Goal: Task Accomplishment & Management: Complete application form

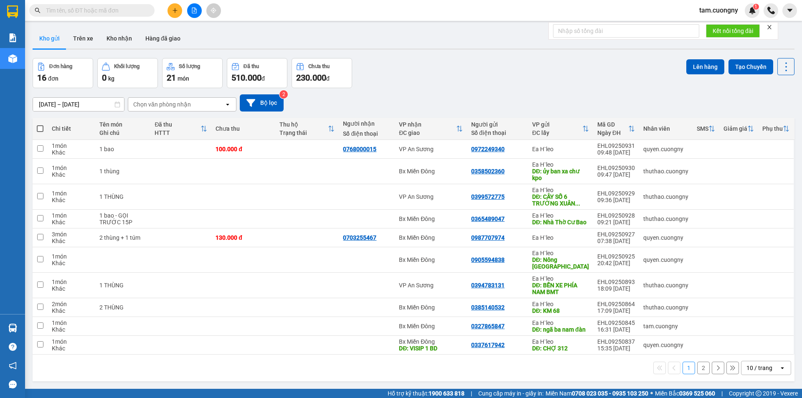
click at [102, 100] on input "[DATE] – [DATE]" at bounding box center [78, 104] width 91 height 13
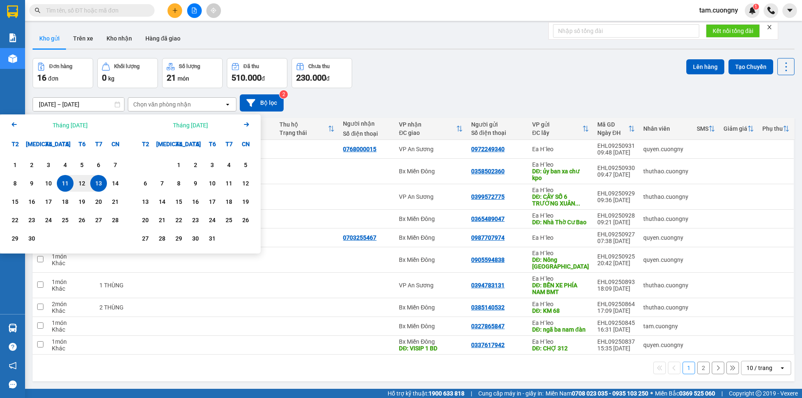
click at [99, 178] on div "13" at bounding box center [98, 183] width 17 height 17
type input "[DATE] – [DATE]"
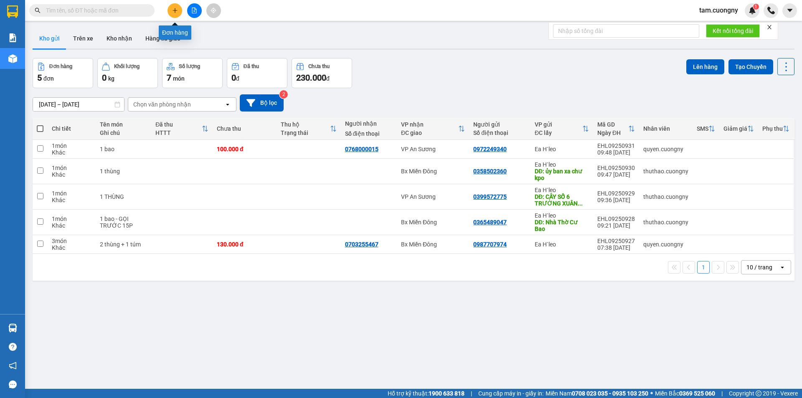
click at [173, 10] on icon "plus" at bounding box center [175, 11] width 6 height 6
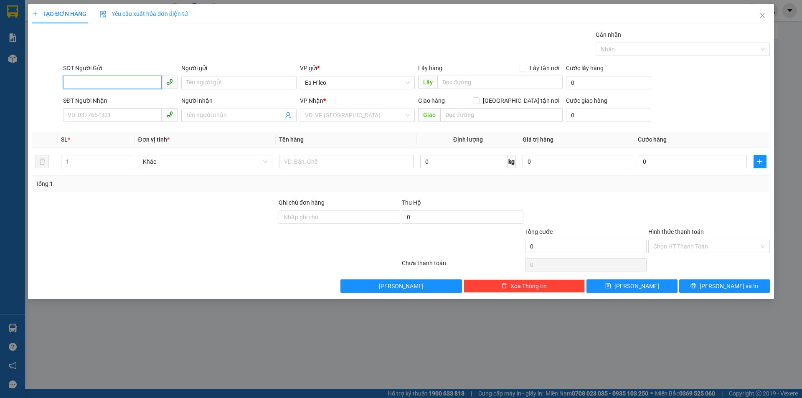
click at [135, 82] on input "SĐT Người Gửi" at bounding box center [112, 82] width 99 height 13
click at [102, 83] on input "SĐT Người Gửi" at bounding box center [112, 82] width 99 height 13
click at [97, 100] on div "0984271644" at bounding box center [120, 99] width 105 height 9
type input "0984271644"
type input "km72"
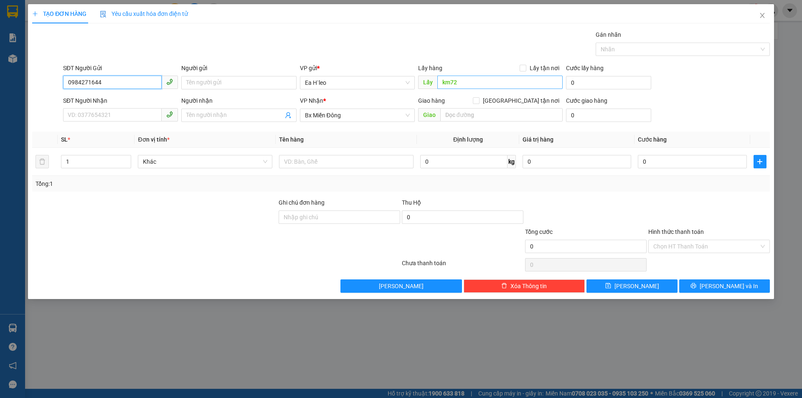
type input "0984271644"
click at [450, 83] on input "km72" at bounding box center [499, 82] width 125 height 13
click at [450, 84] on input "km72" at bounding box center [499, 82] width 125 height 13
type input "km 72"
click at [643, 285] on button "[PERSON_NAME]" at bounding box center [632, 286] width 91 height 13
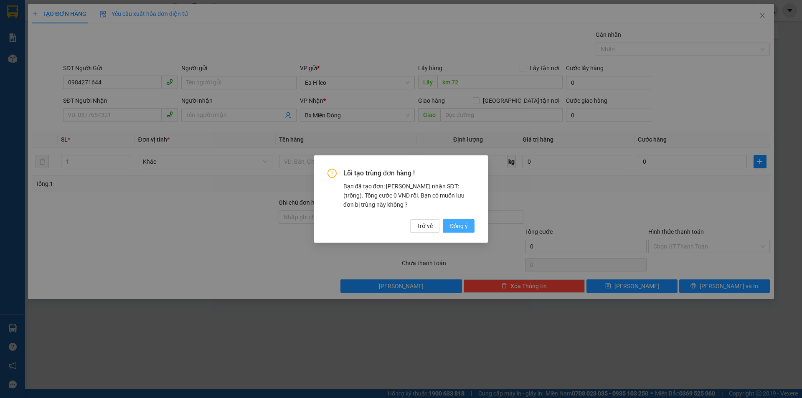
click at [462, 227] on span "Đồng ý" at bounding box center [459, 225] width 18 height 9
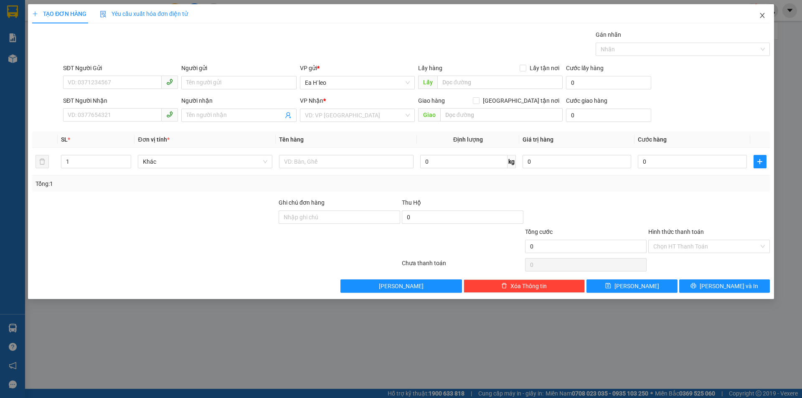
click at [763, 17] on icon "close" at bounding box center [762, 15] width 5 height 5
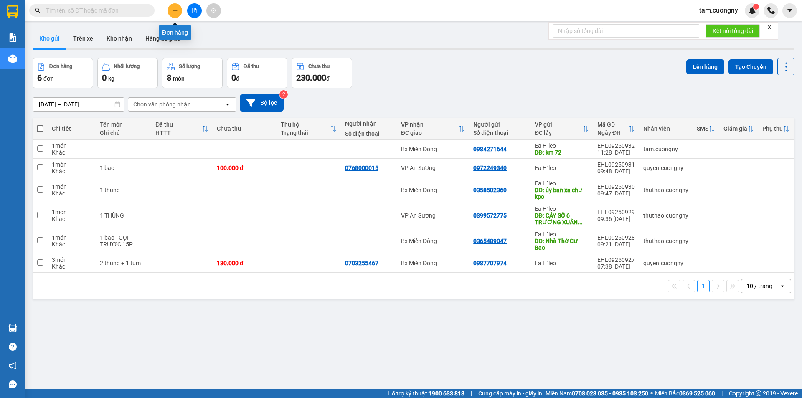
click at [178, 12] on icon "plus" at bounding box center [175, 11] width 6 height 6
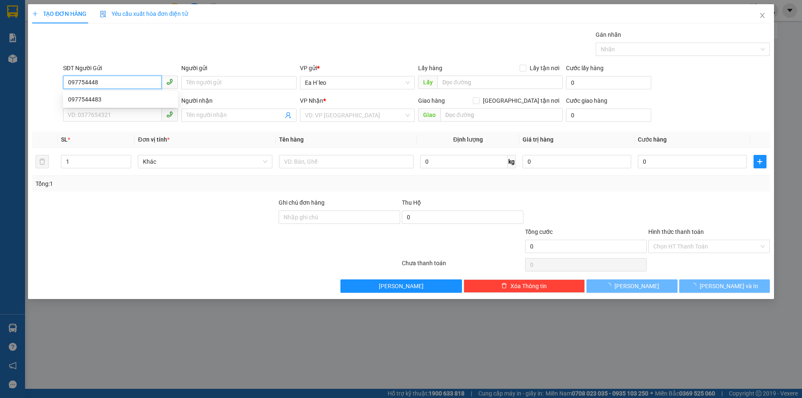
type input "0977544483"
click at [81, 97] on div "0977544483" at bounding box center [120, 99] width 105 height 9
type input "0967819538"
type input "188 [PERSON_NAME][GEOGRAPHIC_DATA]"
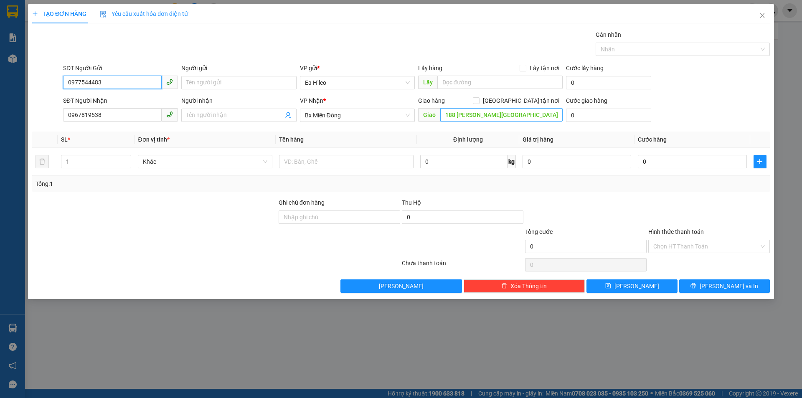
type input "0977544483"
drag, startPoint x: 110, startPoint y: 116, endPoint x: 0, endPoint y: 120, distance: 110.4
click at [0, 120] on div "TẠO ĐƠN HÀNG Yêu cầu xuất hóa đơn điện tử Transit Pickup Surcharge Ids Transit …" at bounding box center [401, 199] width 802 height 398
drag, startPoint x: 105, startPoint y: 81, endPoint x: 2, endPoint y: 80, distance: 103.2
click at [2, 80] on div "TẠO ĐƠN HÀNG Yêu cầu xuất hóa đơn điện tử Transit Pickup Surcharge Ids Transit …" at bounding box center [401, 199] width 802 height 398
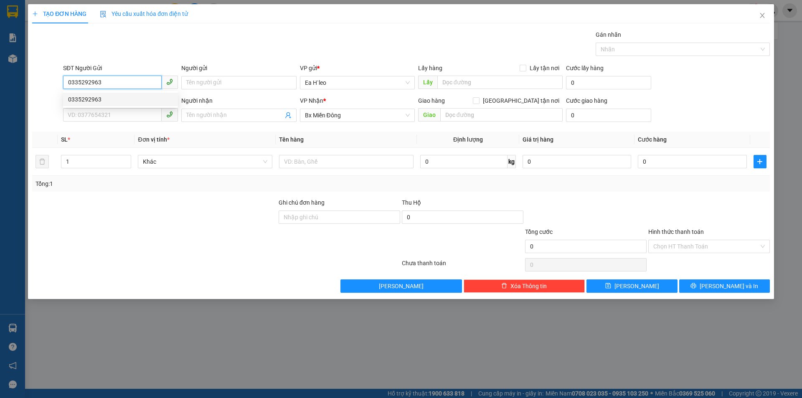
click at [93, 95] on div "0335292963" at bounding box center [120, 99] width 105 height 9
type input "0335292963"
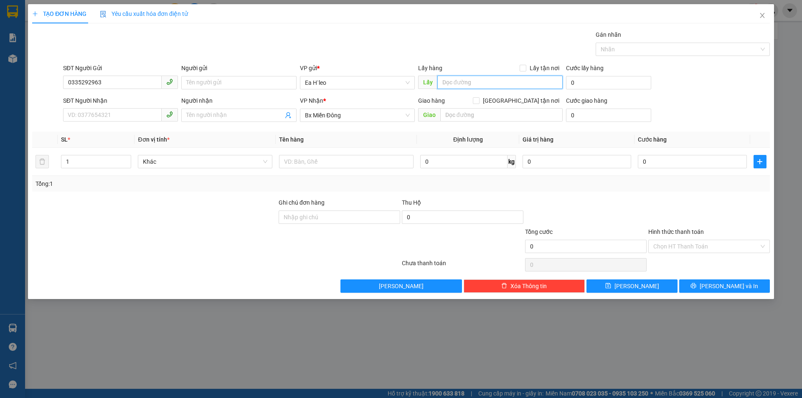
click at [470, 81] on input "text" at bounding box center [499, 82] width 125 height 13
click at [381, 115] on span "Bx Miền Đông" at bounding box center [357, 115] width 105 height 13
type input "cây xăng cường an"
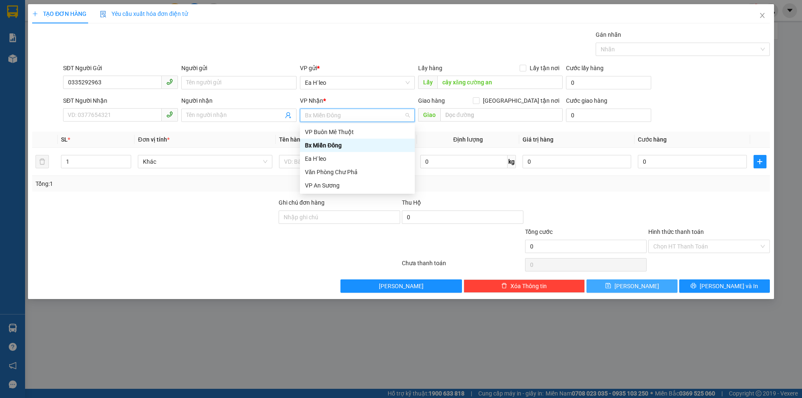
click at [643, 285] on button "[PERSON_NAME]" at bounding box center [632, 286] width 91 height 13
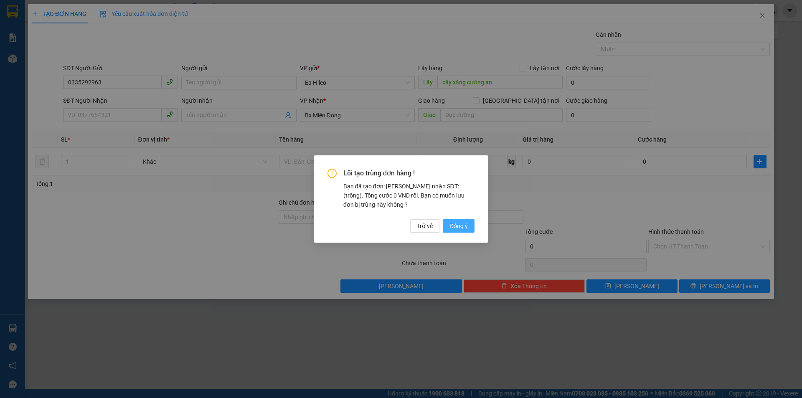
click at [457, 227] on span "Đồng ý" at bounding box center [459, 225] width 18 height 9
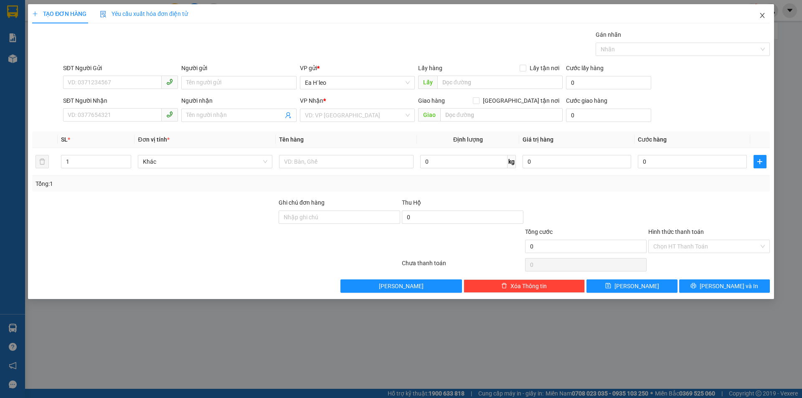
click at [763, 14] on icon "close" at bounding box center [762, 15] width 7 height 7
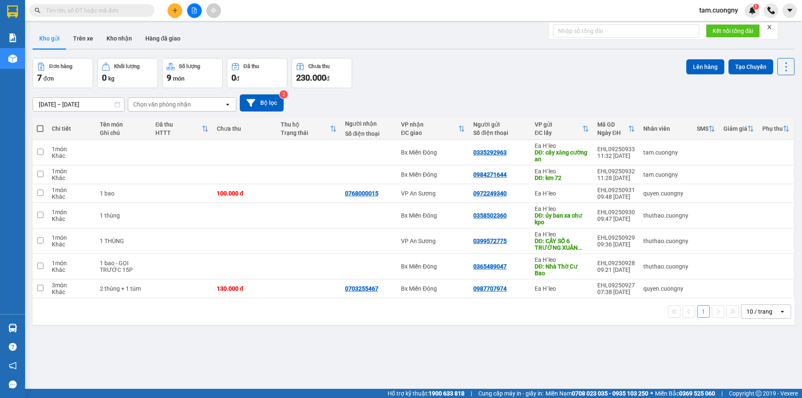
click at [569, 346] on div "ver 1.8.143 Kho gửi Trên xe Kho nhận Hàng đã giao Đơn hàng 7 đơn Khối lượng 0 k…" at bounding box center [413, 224] width 769 height 398
click at [176, 6] on button at bounding box center [175, 10] width 15 height 15
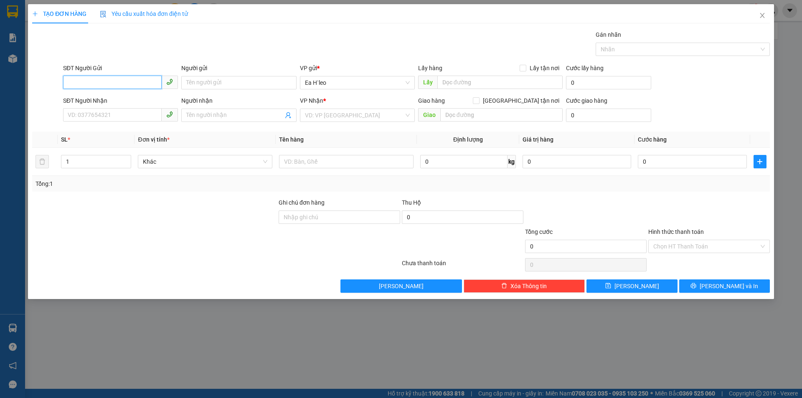
click at [115, 84] on input "SĐT Người Gửi" at bounding box center [112, 82] width 99 height 13
type input "0386295289"
click at [100, 99] on div "0386295289" at bounding box center [120, 99] width 105 height 9
type input "0973458158"
type input "Dương"
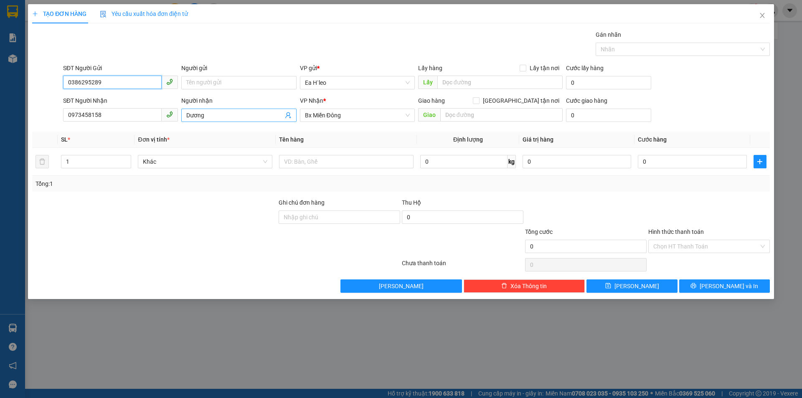
type input "0386295289"
drag, startPoint x: 233, startPoint y: 119, endPoint x: 145, endPoint y: 126, distance: 88.4
click at [147, 126] on div "Transit Pickup Surcharge Ids Transit Deliver Surcharge Ids Transit Deliver Surc…" at bounding box center [401, 161] width 738 height 263
click at [493, 116] on input "text" at bounding box center [501, 114] width 122 height 13
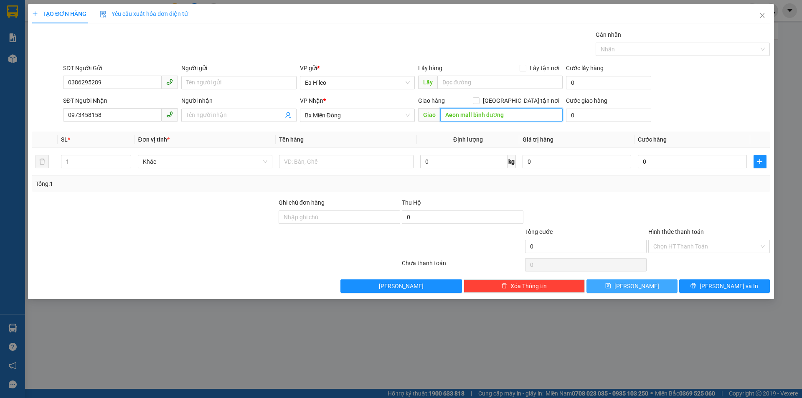
type input "Aeon mall bình dương"
click at [611, 288] on button "[PERSON_NAME]" at bounding box center [632, 286] width 91 height 13
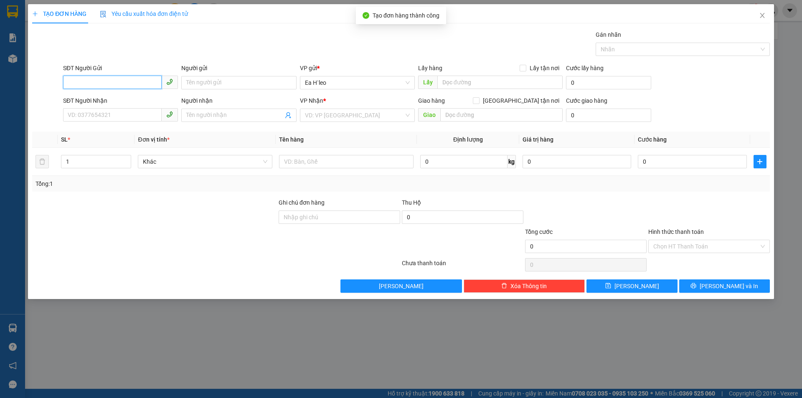
click at [137, 85] on input "SĐT Người Gửi" at bounding box center [112, 82] width 99 height 13
type input "0"
type input "0983076813"
click at [97, 98] on div "0983076813" at bounding box center [120, 99] width 105 height 9
type input "Ngã Ba Nam Đàn"
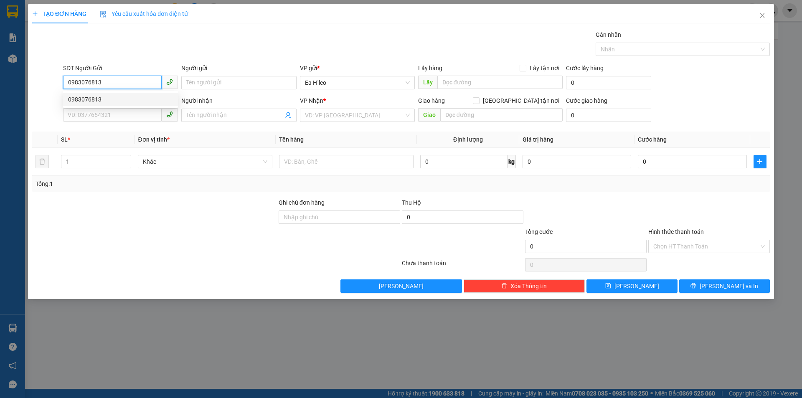
type input "0902865646"
type input "0983076813"
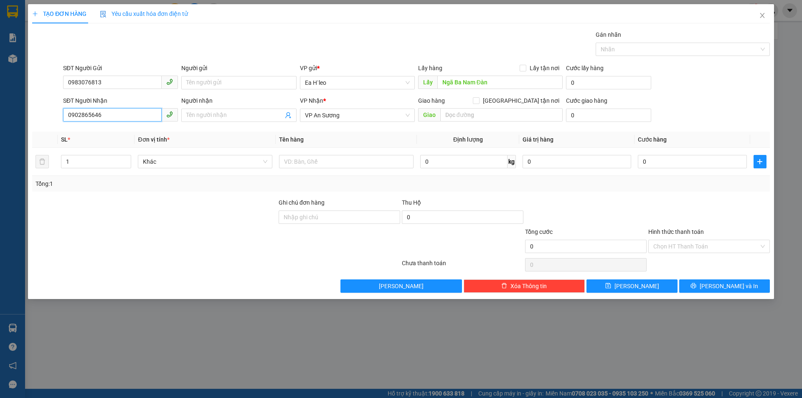
drag, startPoint x: 102, startPoint y: 117, endPoint x: 43, endPoint y: 116, distance: 59.8
click at [43, 116] on div "SĐT Người Nhận 0902865646 Người nhận Tên người nhận VP Nhận * VP [PERSON_NAME] …" at bounding box center [401, 110] width 740 height 29
click at [498, 89] on input "Ngã Ba Nam Đàn" at bounding box center [499, 82] width 125 height 13
drag, startPoint x: 497, startPoint y: 85, endPoint x: 343, endPoint y: 85, distance: 153.8
click at [343, 85] on div "SĐT Người Gửi 0983076813 Người gửi Tên người gửi VP gửi * [PERSON_NAME] Lấy hàn…" at bounding box center [416, 78] width 710 height 29
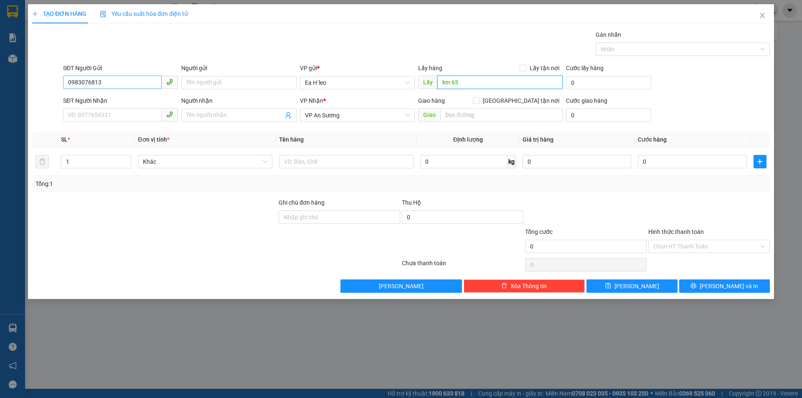
type input "km 65"
click at [98, 78] on input "0983076813" at bounding box center [112, 82] width 99 height 13
click at [618, 285] on button "[PERSON_NAME]" at bounding box center [632, 286] width 91 height 13
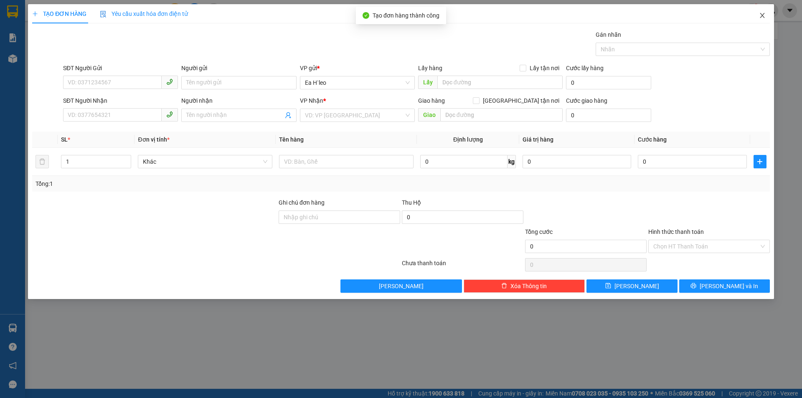
click at [761, 18] on icon "close" at bounding box center [762, 15] width 5 height 5
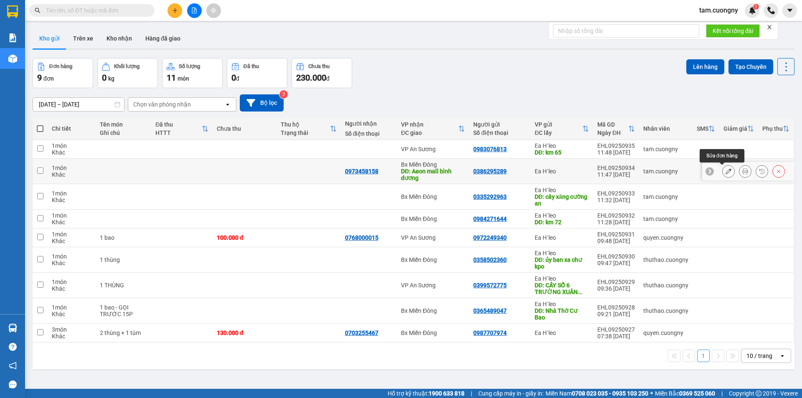
click at [726, 169] on icon at bounding box center [729, 171] width 6 height 6
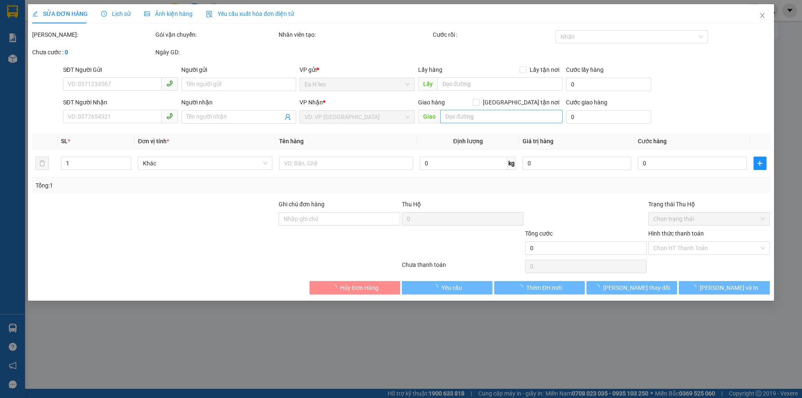
type input "0386295289"
type input "0973458158"
type input "Aeon mall bình dương"
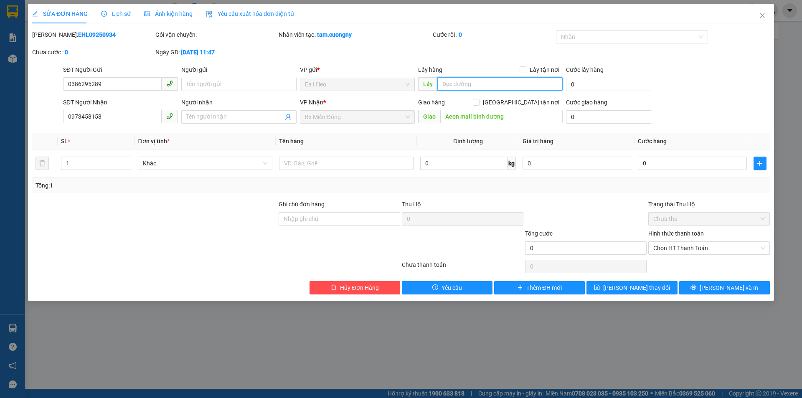
click at [472, 88] on input "text" at bounding box center [499, 83] width 125 height 13
click at [440, 86] on input "km 72" at bounding box center [499, 83] width 125 height 13
type input "bách hóa xanh km 72"
click at [656, 287] on button "[PERSON_NAME] thay đổi" at bounding box center [632, 287] width 91 height 13
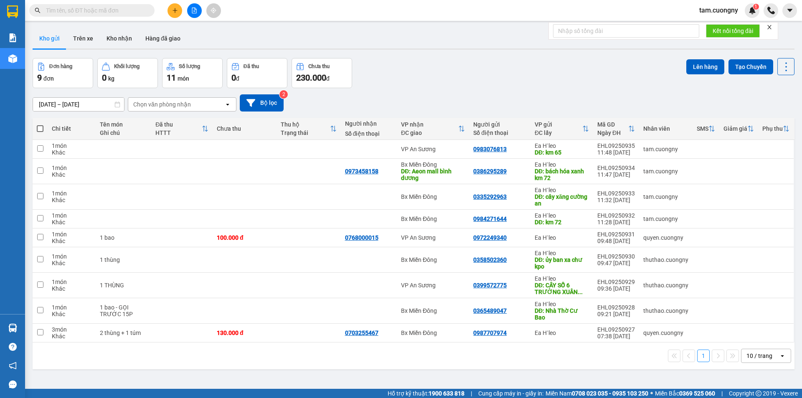
click at [432, 367] on div "1 10 / trang open" at bounding box center [414, 356] width 762 height 27
click at [173, 9] on icon "plus" at bounding box center [175, 11] width 6 height 6
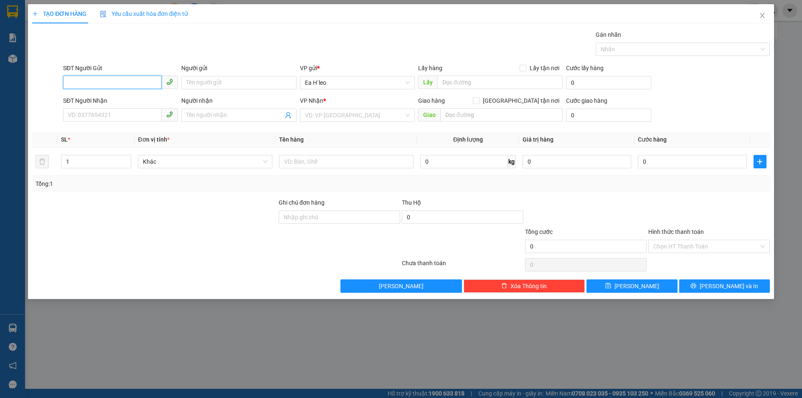
paste input "0868208181"
type input "0868208181"
click at [456, 86] on input "text" at bounding box center [499, 82] width 125 height 13
type input "ngã ba km 67"
click at [342, 117] on input "search" at bounding box center [354, 115] width 99 height 13
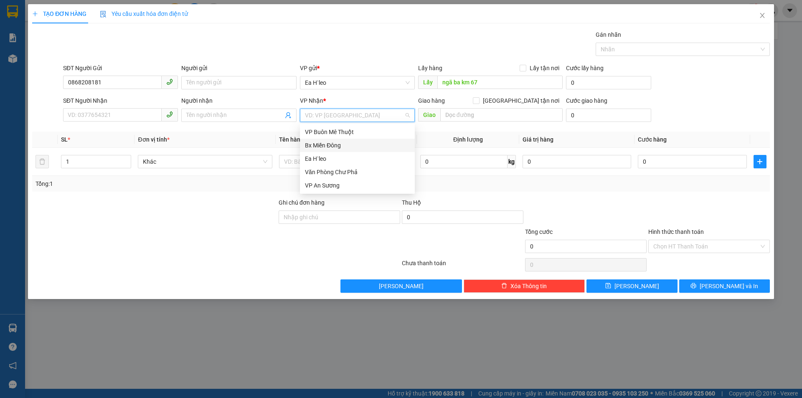
click at [345, 145] on div "Bx Miền Đông" at bounding box center [357, 145] width 105 height 9
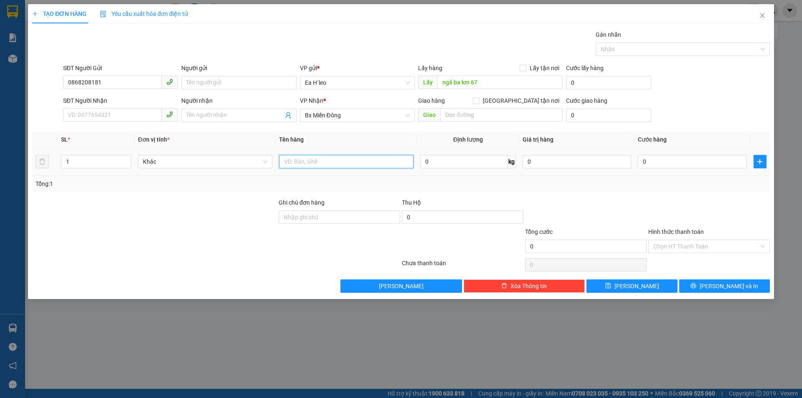
click at [397, 161] on input "text" at bounding box center [346, 161] width 135 height 13
type input "1 xe máy số"
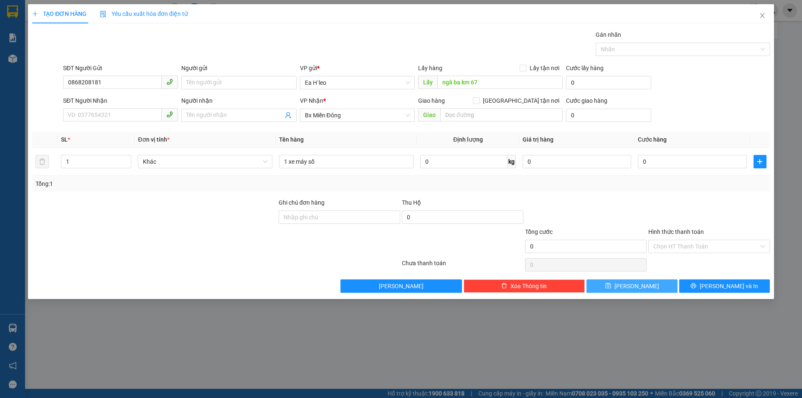
click at [648, 288] on button "[PERSON_NAME]" at bounding box center [632, 286] width 91 height 13
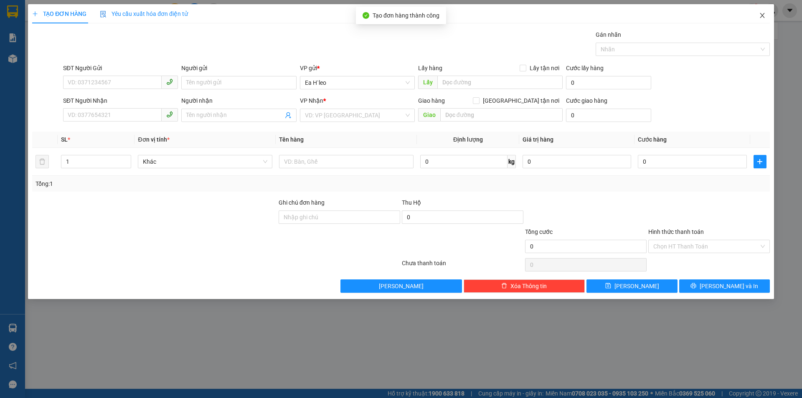
click at [762, 18] on icon "close" at bounding box center [762, 15] width 7 height 7
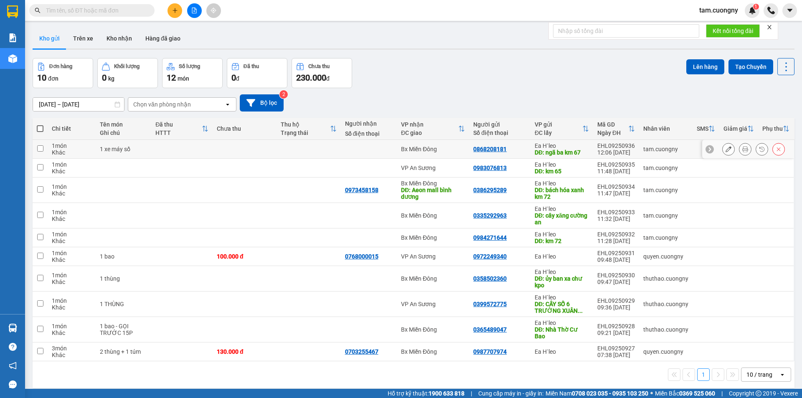
click at [726, 148] on icon at bounding box center [729, 149] width 6 height 6
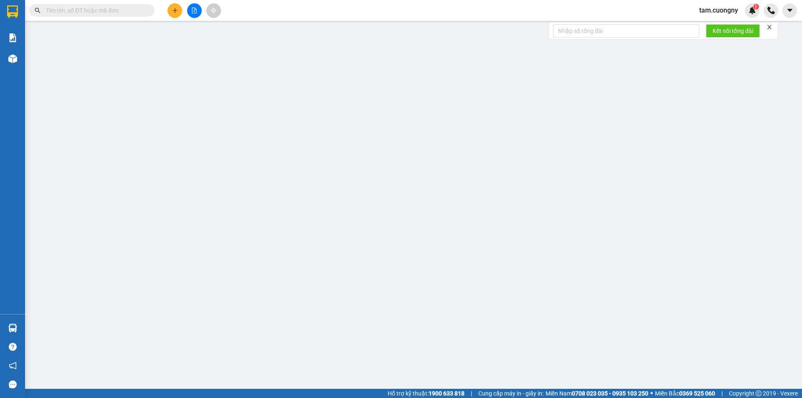
type input "0868208181"
type input "ngã ba km 67"
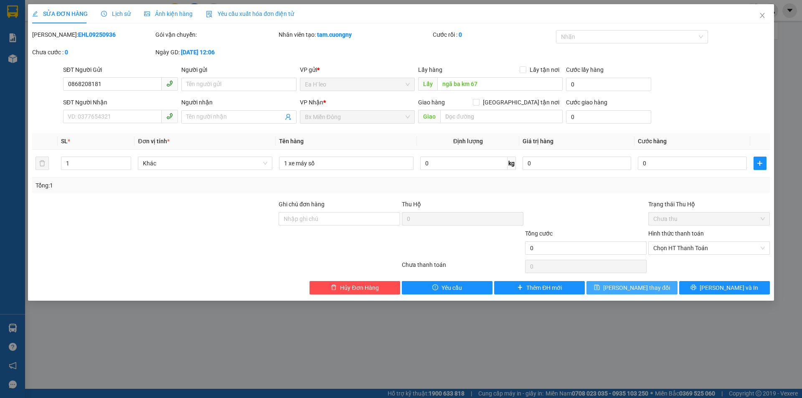
click at [600, 285] on icon "save" at bounding box center [597, 288] width 6 height 6
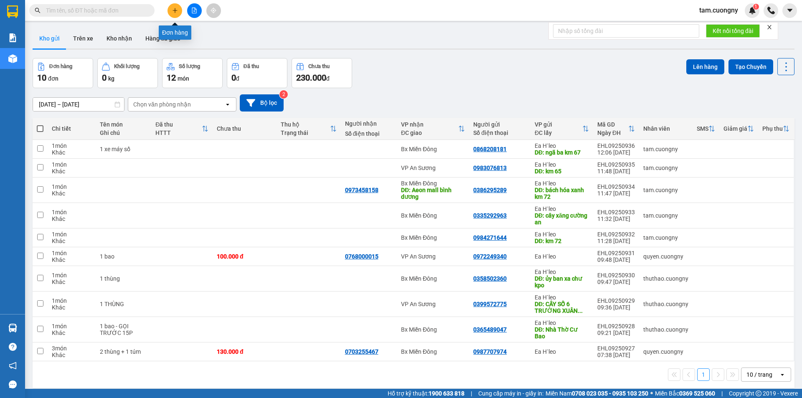
click at [179, 10] on button at bounding box center [175, 10] width 15 height 15
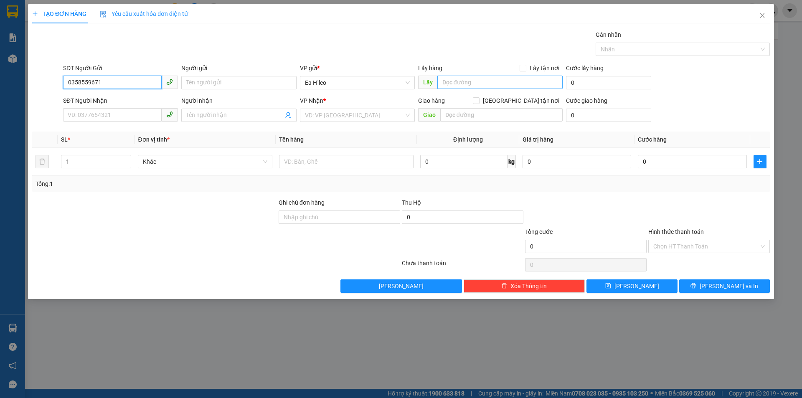
type input "0358559671"
click at [468, 84] on input "text" at bounding box center [499, 82] width 125 height 13
type input "cư né"
click at [391, 117] on input "search" at bounding box center [354, 115] width 99 height 13
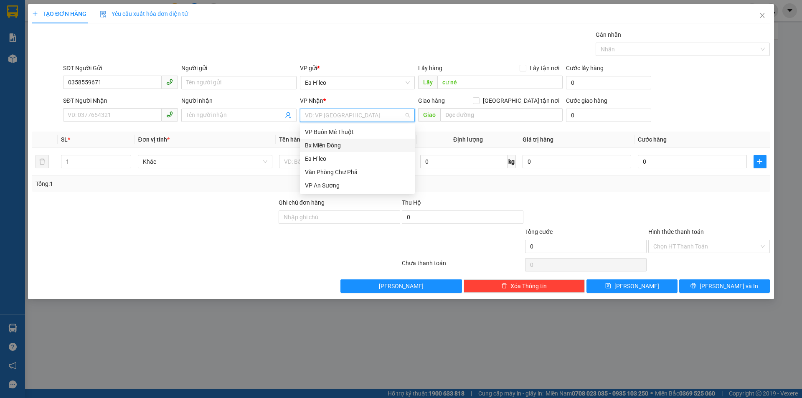
click at [346, 147] on div "Bx Miền Đông" at bounding box center [357, 145] width 105 height 9
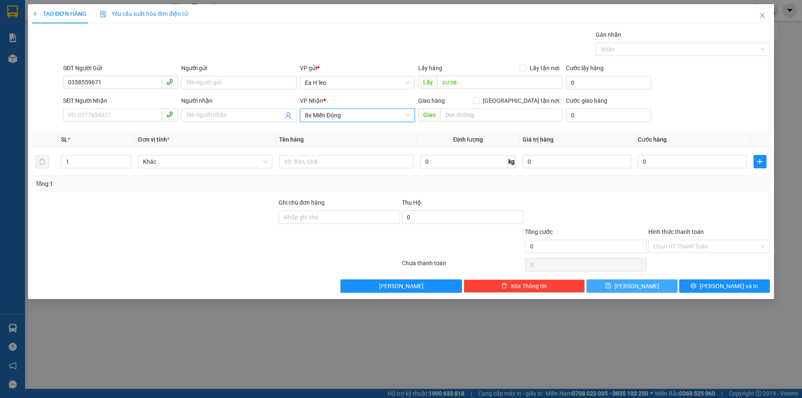
click at [611, 288] on icon "save" at bounding box center [608, 286] width 6 height 6
click at [760, 15] on icon "close" at bounding box center [762, 15] width 7 height 7
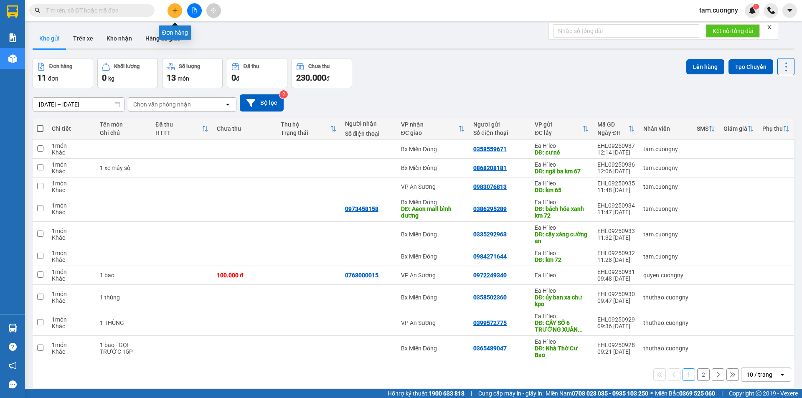
click at [173, 15] on button at bounding box center [175, 10] width 15 height 15
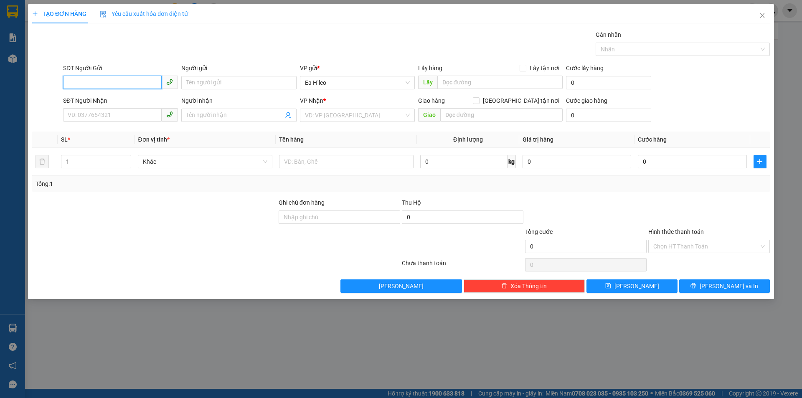
click at [84, 80] on input "SĐT Người Gửi" at bounding box center [112, 82] width 99 height 13
type input "0326486479"
click at [474, 85] on input "text" at bounding box center [499, 82] width 125 height 13
click at [384, 117] on input "search" at bounding box center [354, 115] width 99 height 13
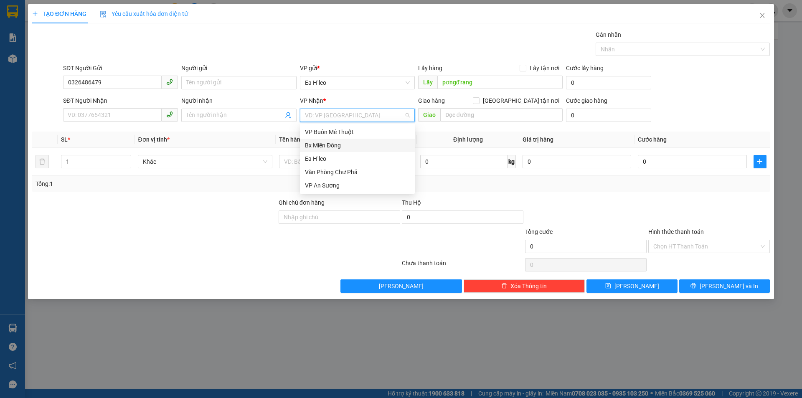
click at [346, 149] on div "Bx Miền Đông" at bounding box center [357, 145] width 105 height 9
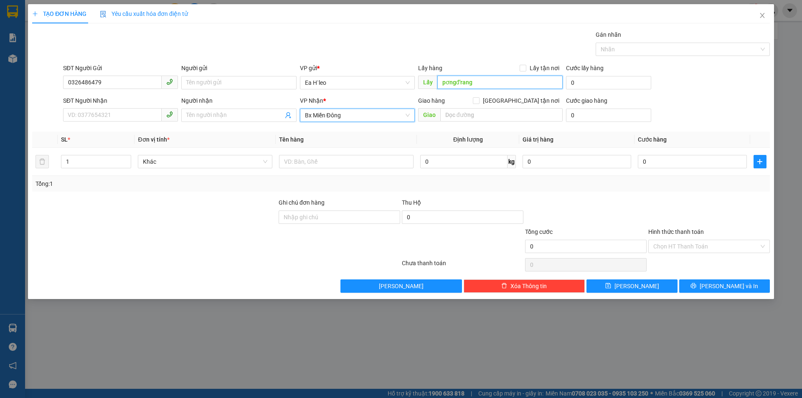
click at [440, 83] on input "pơngđ'rang" at bounding box center [499, 82] width 125 height 13
type input "chợ cũ pơngđ'rang"
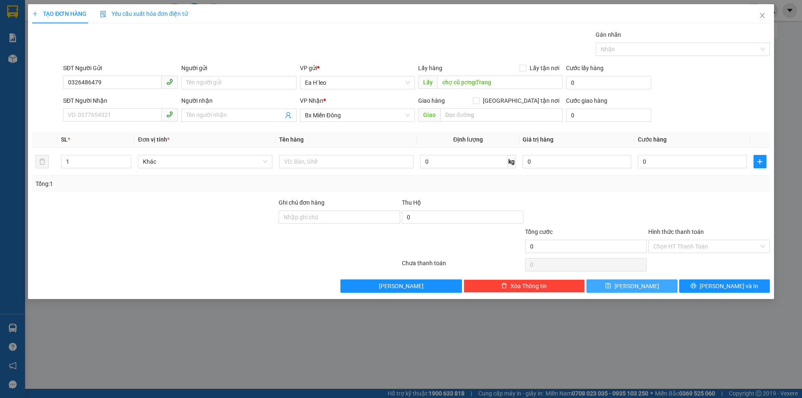
click at [650, 283] on button "[PERSON_NAME]" at bounding box center [632, 286] width 91 height 13
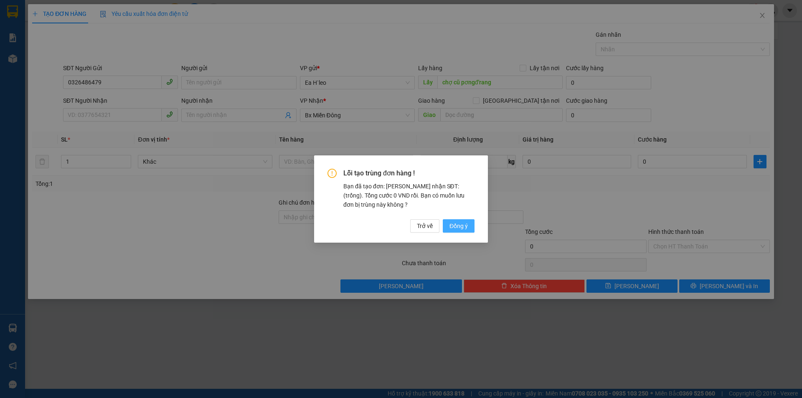
click at [462, 229] on span "Đồng ý" at bounding box center [459, 225] width 18 height 9
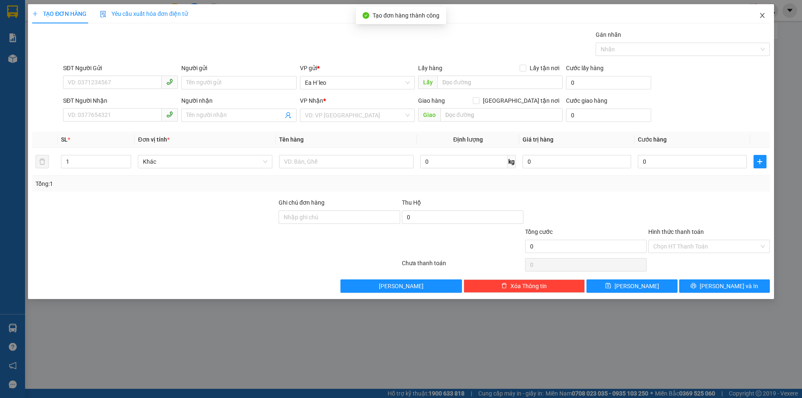
click at [764, 15] on icon "close" at bounding box center [762, 15] width 7 height 7
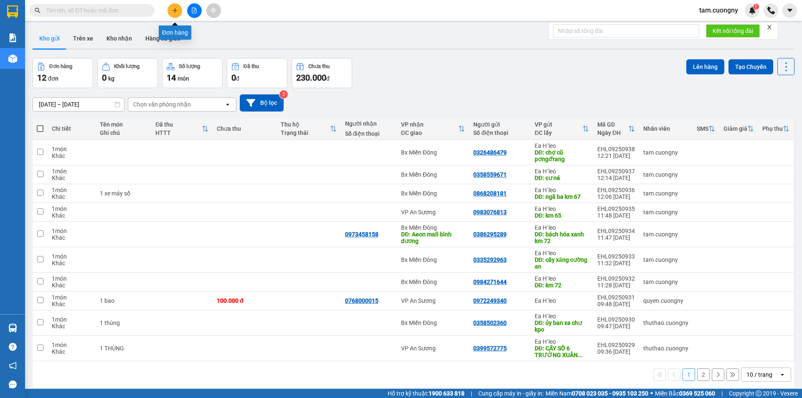
click at [176, 13] on button at bounding box center [175, 10] width 15 height 15
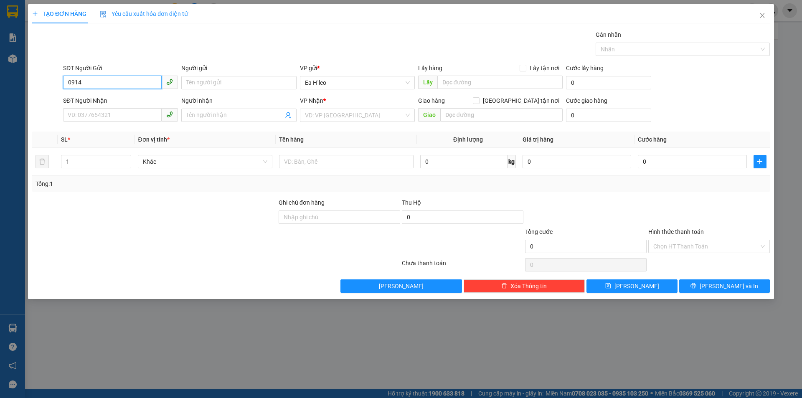
click at [120, 86] on input "0914" at bounding box center [112, 82] width 99 height 13
type input "0"
click at [120, 86] on input "0914480" at bounding box center [112, 82] width 99 height 13
type input "0914480950"
click at [509, 78] on input "text" at bounding box center [499, 82] width 125 height 13
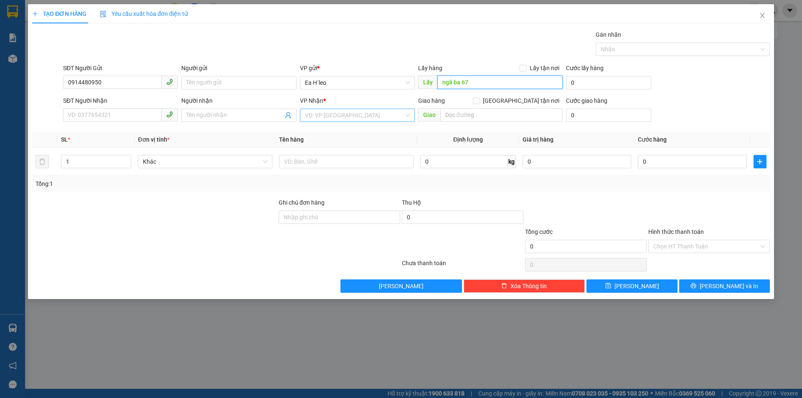
type input "ngã ba 67"
click at [351, 114] on input "search" at bounding box center [354, 115] width 99 height 13
drag, startPoint x: 340, startPoint y: 117, endPoint x: 338, endPoint y: 125, distance: 8.1
click at [340, 117] on input "search" at bounding box center [354, 115] width 99 height 13
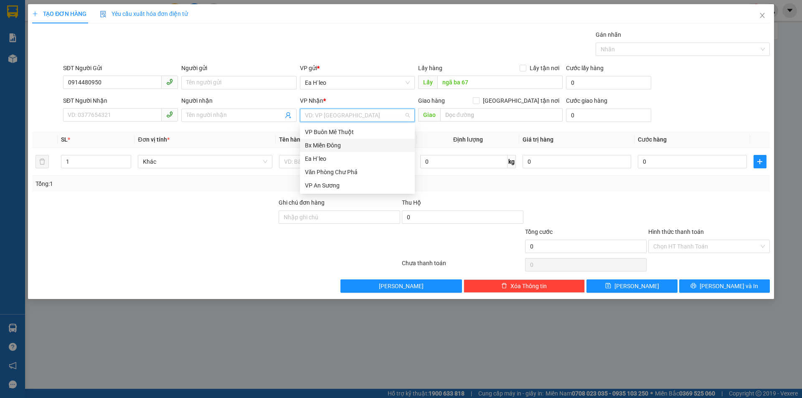
drag, startPoint x: 337, startPoint y: 145, endPoint x: 393, endPoint y: 133, distance: 57.3
click at [343, 144] on div "Bx Miền Đông" at bounding box center [357, 145] width 105 height 9
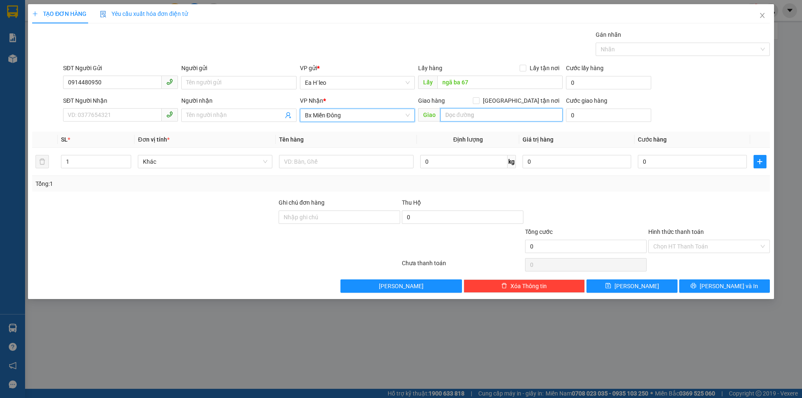
click at [448, 115] on input "text" at bounding box center [501, 114] width 122 height 13
type input "cầu ông bố"
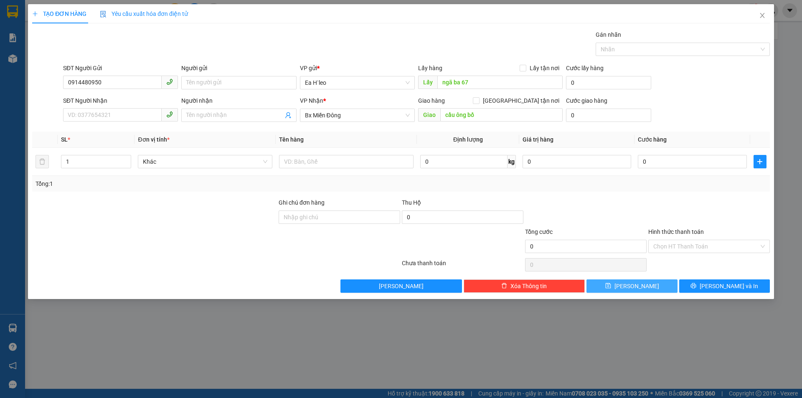
click at [638, 283] on span "[PERSON_NAME]" at bounding box center [637, 286] width 45 height 9
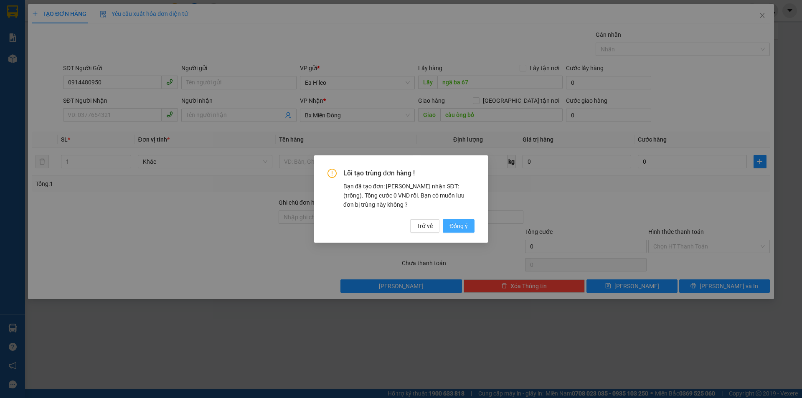
click at [462, 229] on span "Đồng ý" at bounding box center [459, 225] width 18 height 9
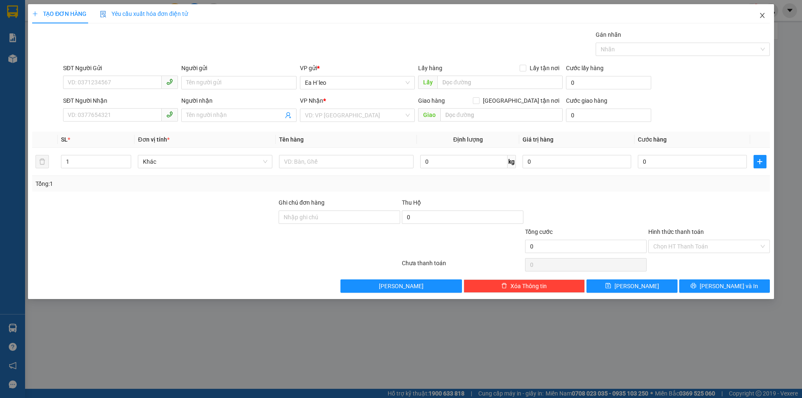
click at [760, 12] on span "Close" at bounding box center [762, 15] width 23 height 23
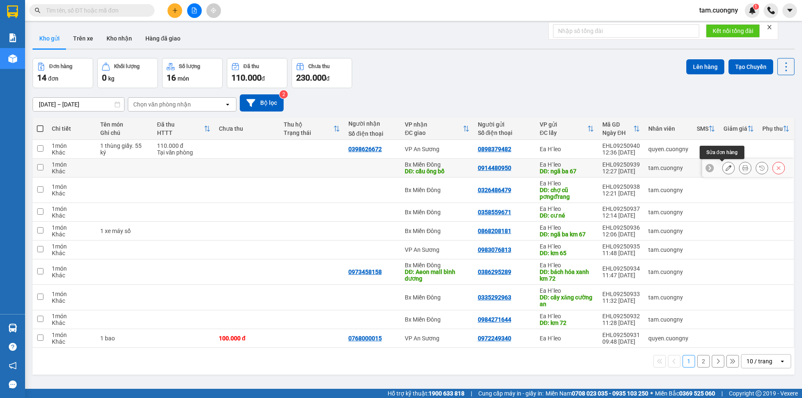
click at [726, 168] on icon at bounding box center [729, 168] width 6 height 6
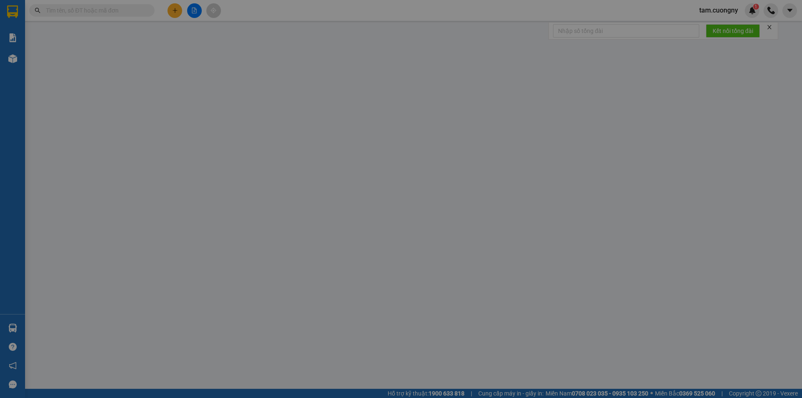
type input "0914480950"
type input "ngã ba 67"
type input "cầu ông bố"
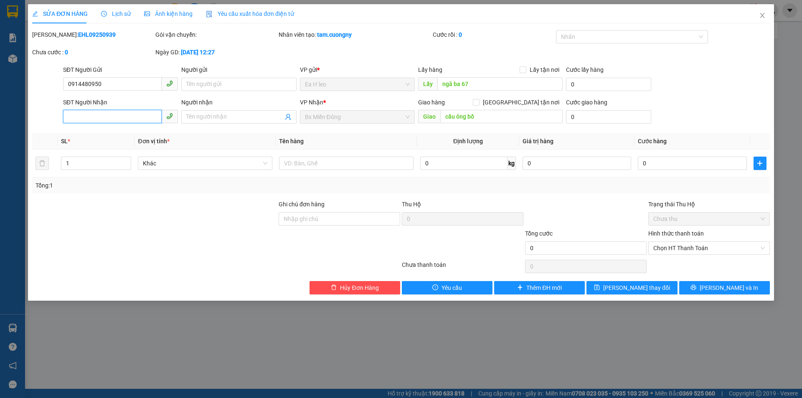
click at [144, 117] on input "SĐT Người Nhận" at bounding box center [112, 116] width 99 height 13
type input "0979701099"
click at [625, 291] on span "[PERSON_NAME] thay đổi" at bounding box center [636, 287] width 67 height 9
